Goal: Information Seeking & Learning: Learn about a topic

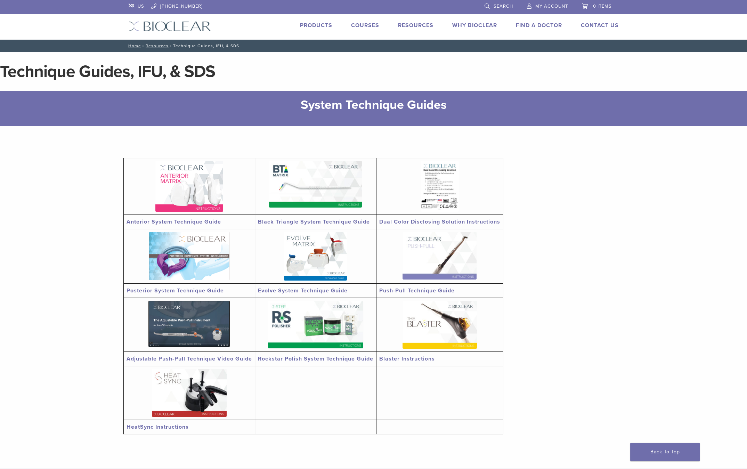
click at [329, 25] on link "Products" at bounding box center [316, 25] width 32 height 7
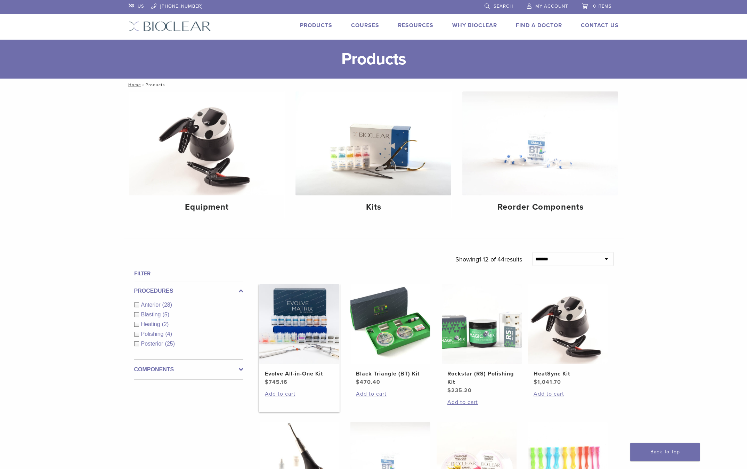
click at [312, 299] on img at bounding box center [299, 324] width 80 height 80
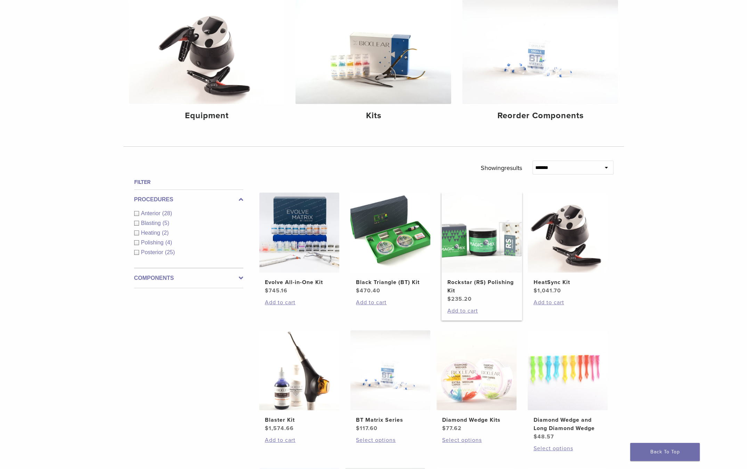
scroll to position [92, 0]
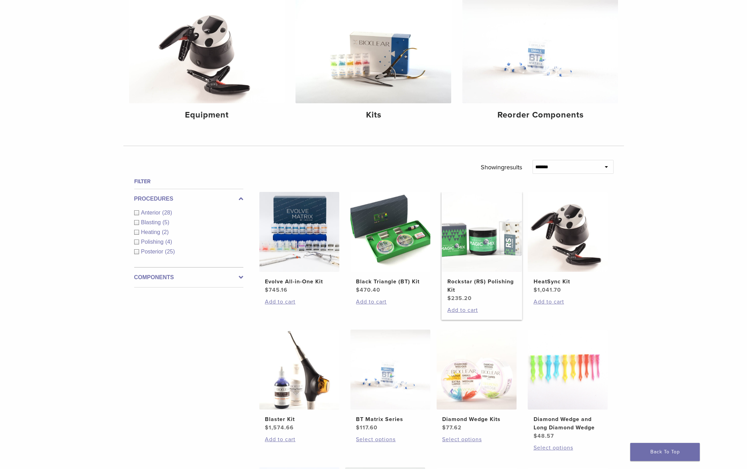
click at [479, 221] on img at bounding box center [482, 232] width 80 height 80
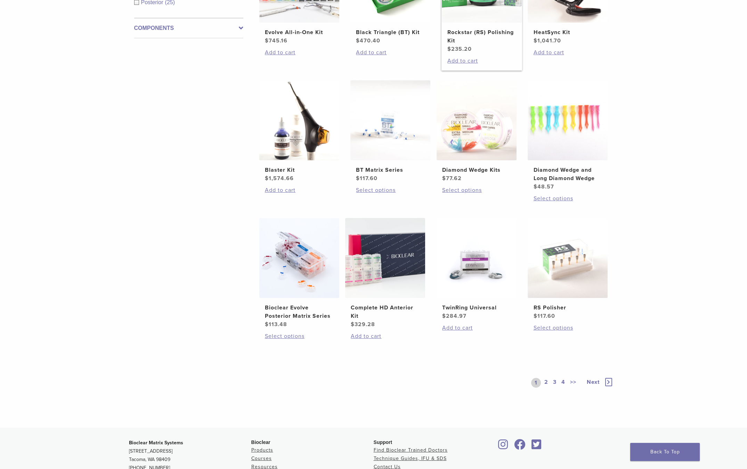
scroll to position [347, 0]
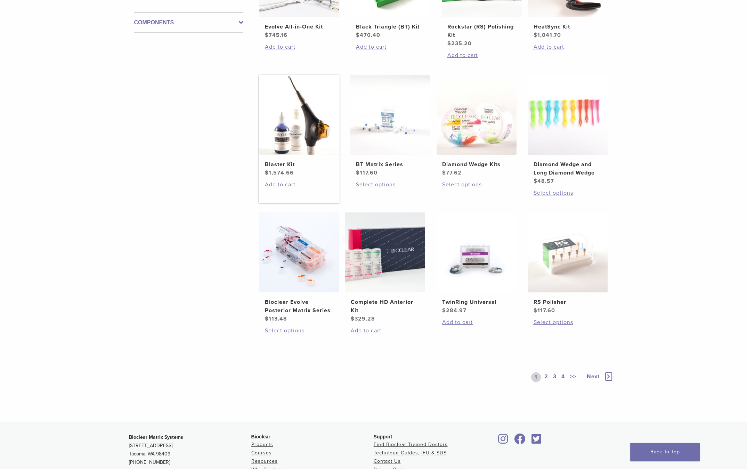
click at [284, 146] on img at bounding box center [299, 115] width 80 height 80
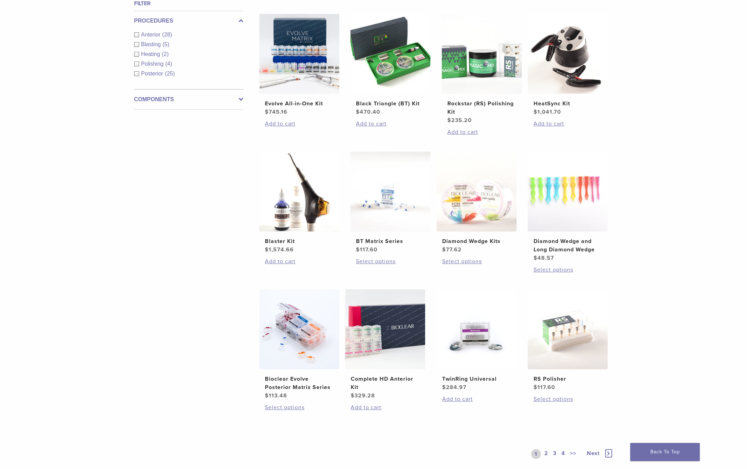
scroll to position [0, 0]
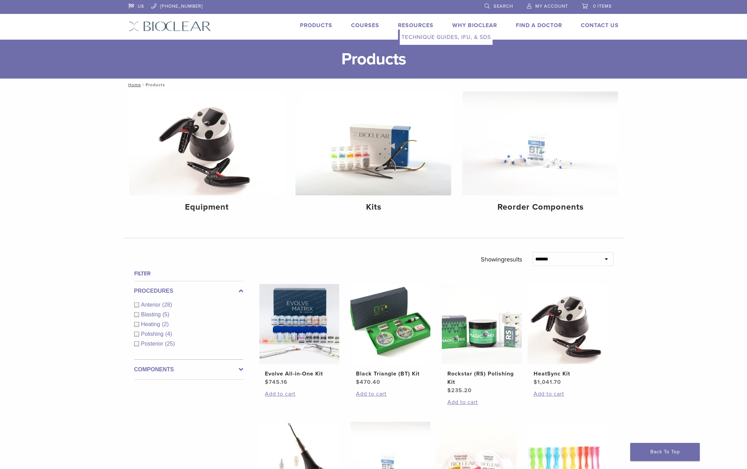
click at [418, 38] on link "Technique Guides, IFU, & SDS" at bounding box center [446, 37] width 93 height 15
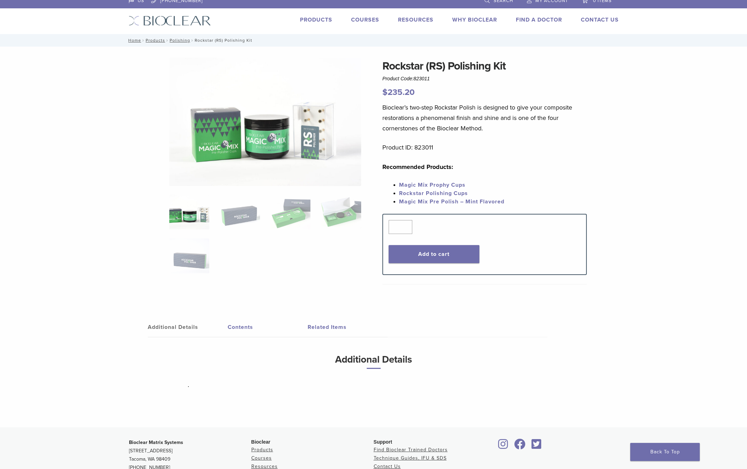
scroll to position [7, 0]
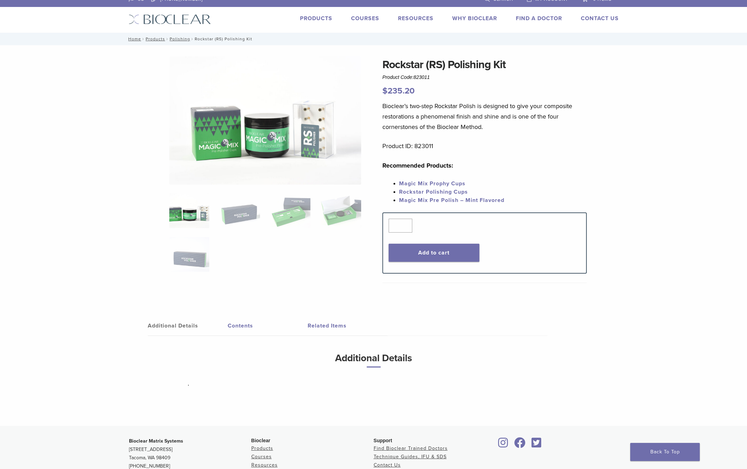
click at [243, 327] on link "Contents" at bounding box center [268, 325] width 80 height 19
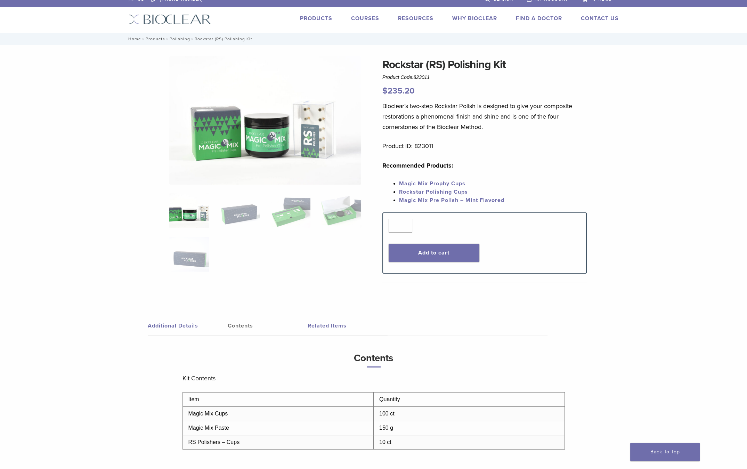
click at [332, 326] on link "Related Items" at bounding box center [347, 325] width 80 height 19
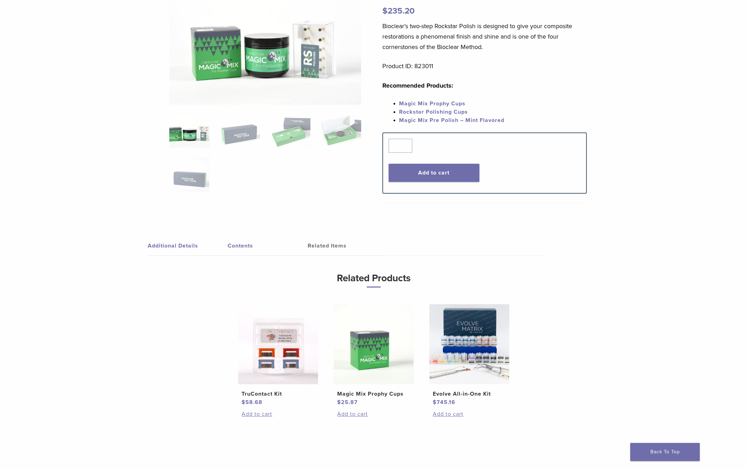
scroll to position [92, 0]
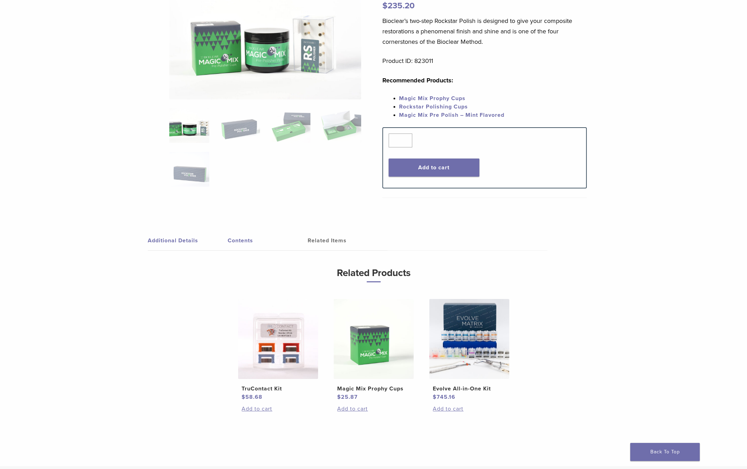
click at [153, 248] on link "Additional Details" at bounding box center [188, 240] width 80 height 19
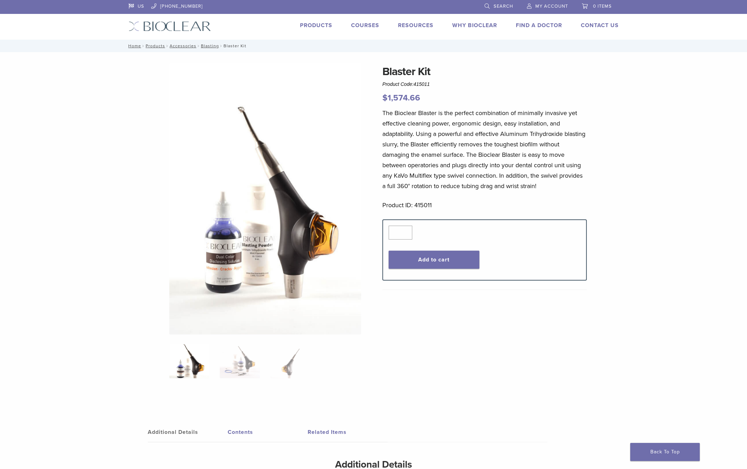
scroll to position [239, 0]
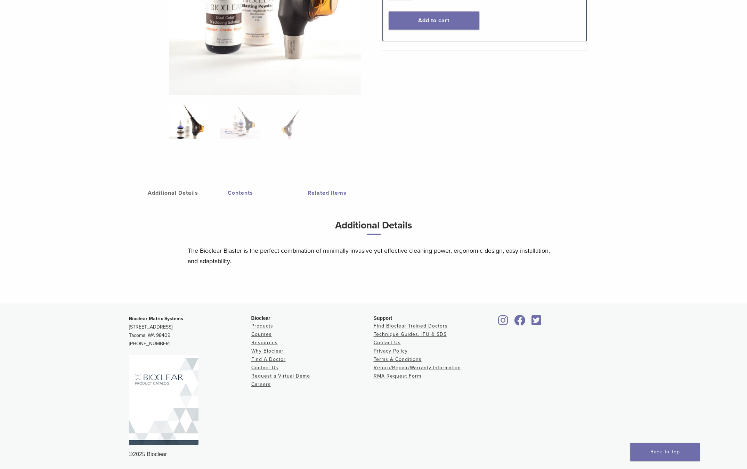
click at [230, 195] on link "Contents" at bounding box center [268, 192] width 80 height 19
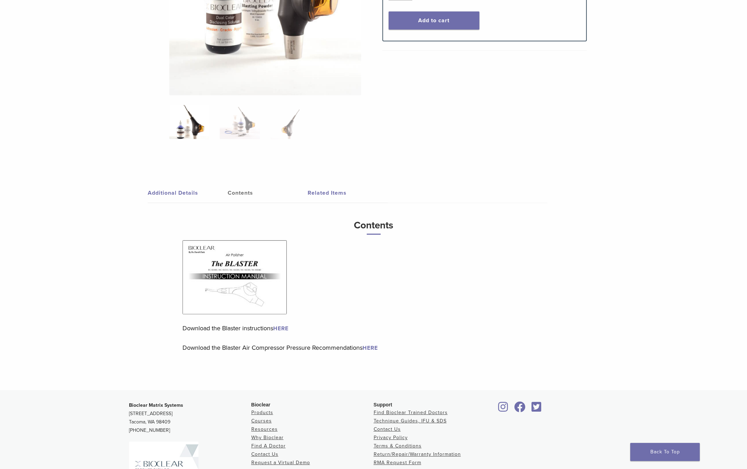
click at [180, 197] on link "Additional Details" at bounding box center [188, 192] width 80 height 19
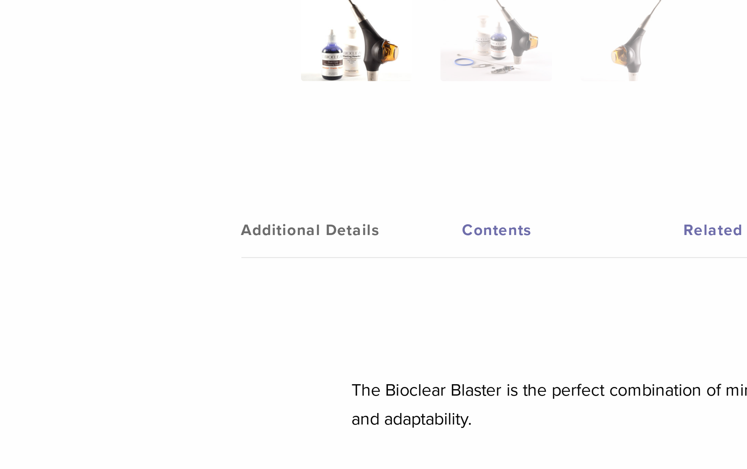
click at [139, 179] on div "Additional Details Contents Related Items Additional Details The Bioclear Blast…" at bounding box center [374, 235] width 490 height 135
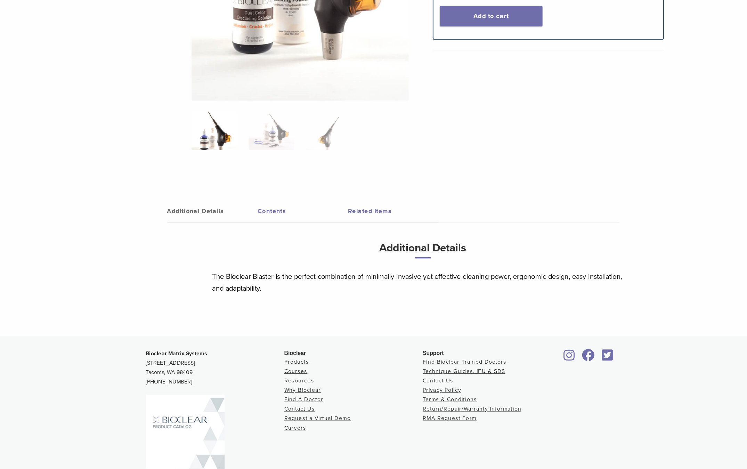
click at [248, 193] on link "Contents" at bounding box center [268, 192] width 80 height 19
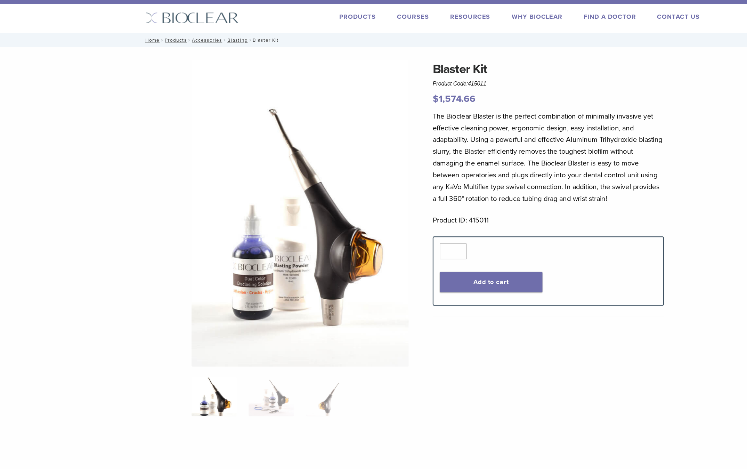
scroll to position [0, 0]
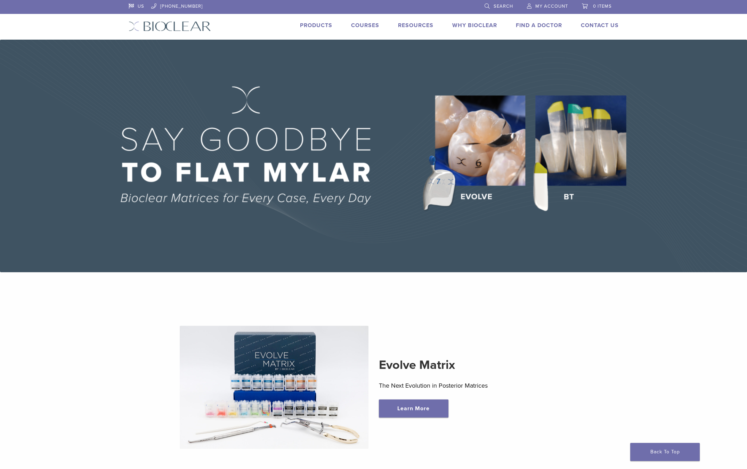
click at [309, 24] on link "Products" at bounding box center [316, 25] width 32 height 7
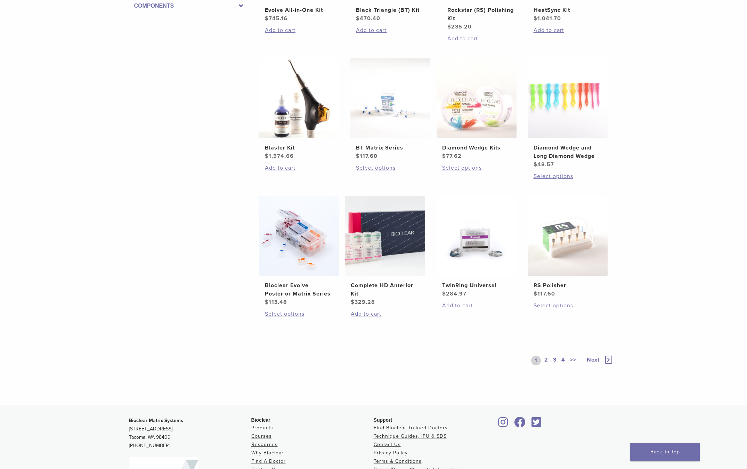
scroll to position [465, 0]
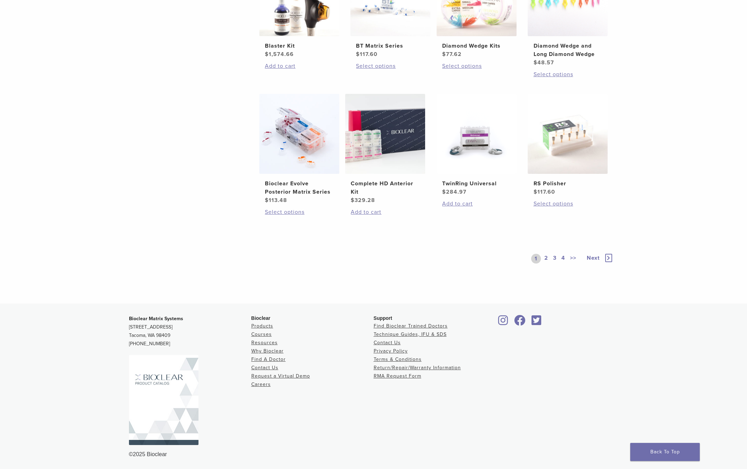
click at [545, 257] on link "2" at bounding box center [546, 259] width 7 height 10
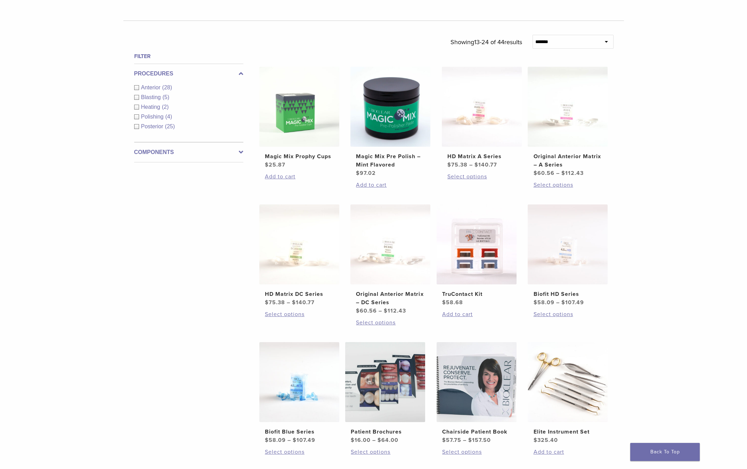
scroll to position [294, 0]
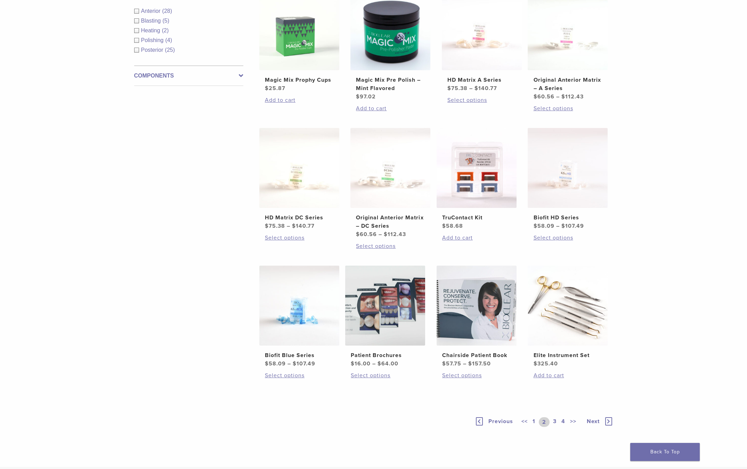
click at [554, 421] on link "3" at bounding box center [554, 422] width 6 height 10
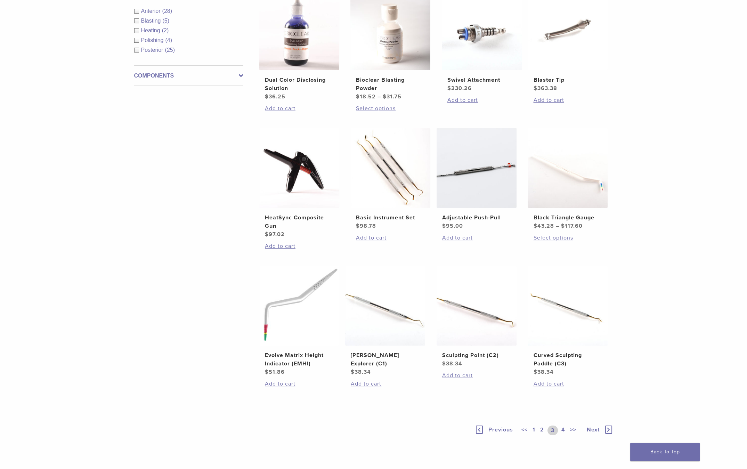
click at [563, 426] on link "4" at bounding box center [563, 430] width 7 height 10
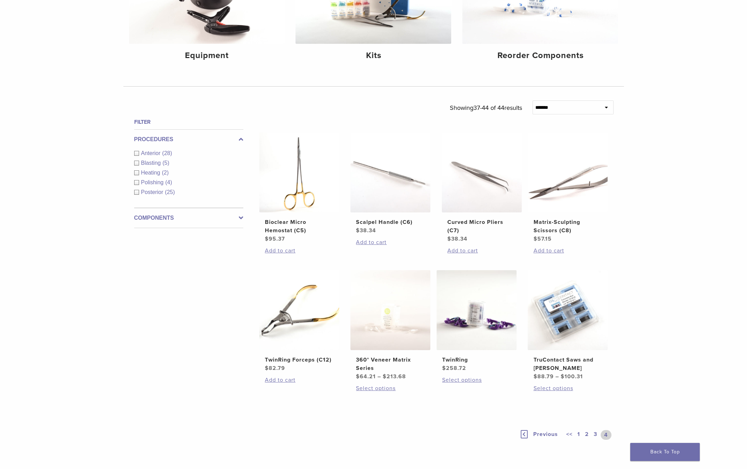
scroll to position [150, 0]
click at [578, 434] on link "1" at bounding box center [579, 436] width 6 height 10
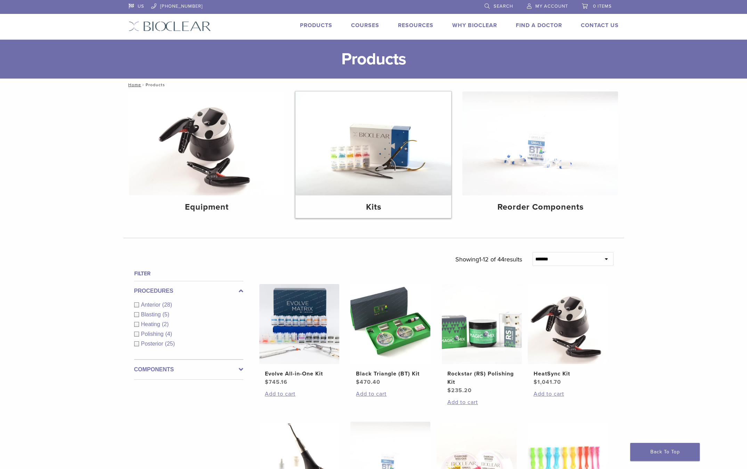
click at [401, 143] on img at bounding box center [373, 143] width 156 height 104
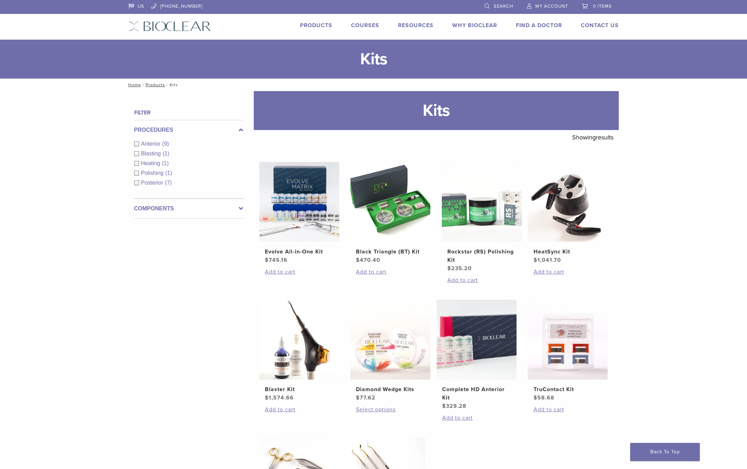
click at [496, 7] on span "Search" at bounding box center [502, 6] width 19 height 6
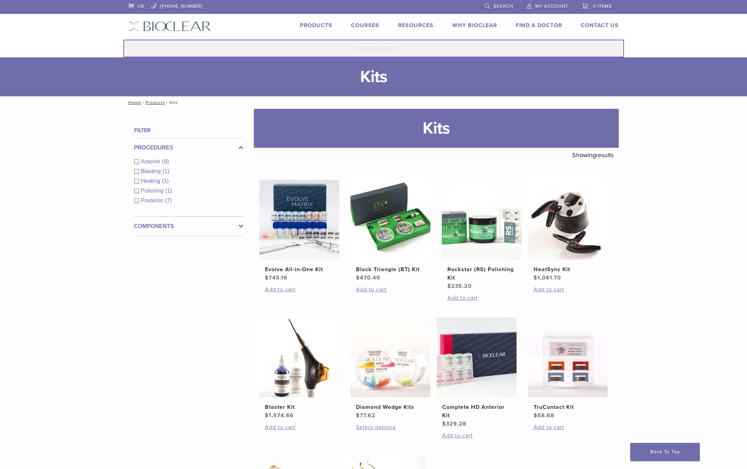
click at [227, 52] on input "Search for:" at bounding box center [373, 49] width 500 height 18
type input "**********"
click at [123, 39] on button "Search" at bounding box center [123, 39] width 0 height 0
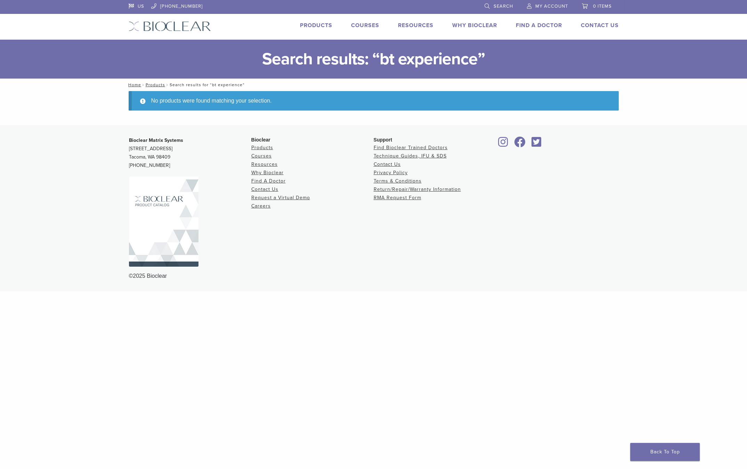
click at [314, 20] on div "US 1.855.712.5327 Search My Account 0 items Cart No products in the cart. Back …" at bounding box center [373, 20] width 500 height 40
click at [314, 23] on link "Products" at bounding box center [316, 25] width 32 height 7
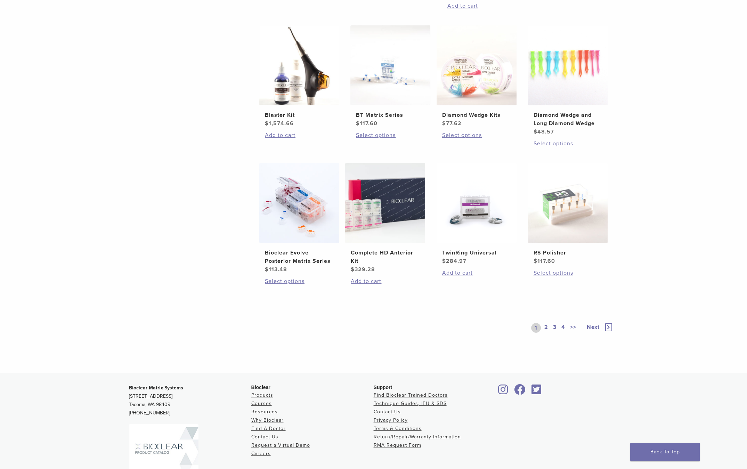
scroll to position [401, 0]
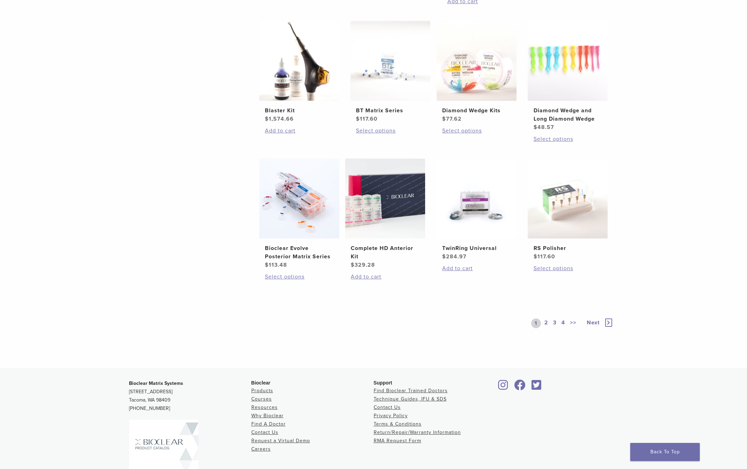
click at [546, 323] on link "2" at bounding box center [546, 323] width 7 height 10
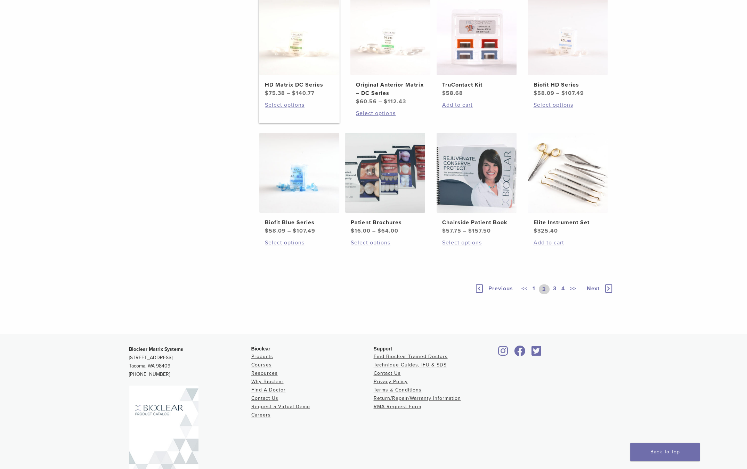
scroll to position [429, 0]
